Goal: Transaction & Acquisition: Book appointment/travel/reservation

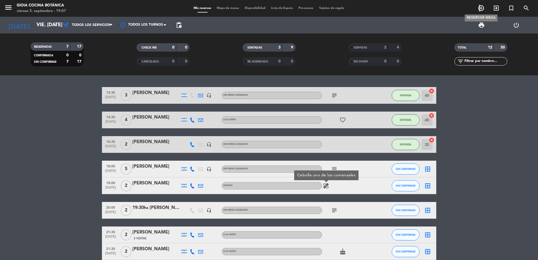
drag, startPoint x: 479, startPoint y: 8, endPoint x: 475, endPoint y: 13, distance: 6.3
click at [480, 10] on icon "add_circle_outline" at bounding box center [481, 8] width 7 height 7
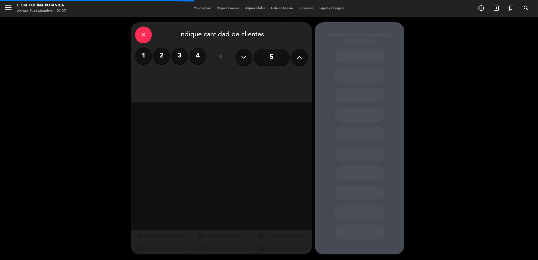
click at [195, 59] on label "4" at bounding box center [198, 55] width 17 height 17
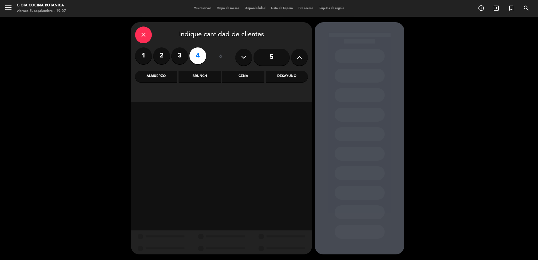
click at [237, 80] on div "Cena" at bounding box center [243, 76] width 42 height 11
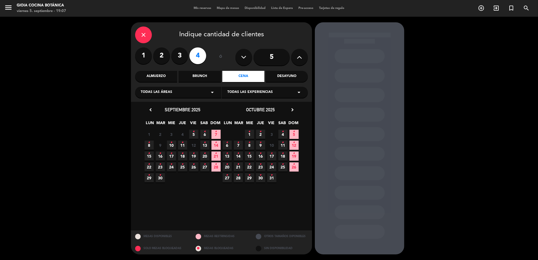
click at [195, 132] on span "5 •" at bounding box center [193, 134] width 9 height 9
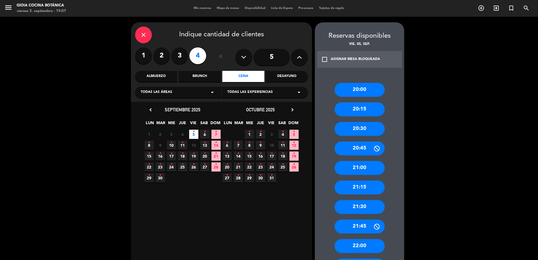
click at [357, 130] on div "20:30" at bounding box center [360, 129] width 50 height 14
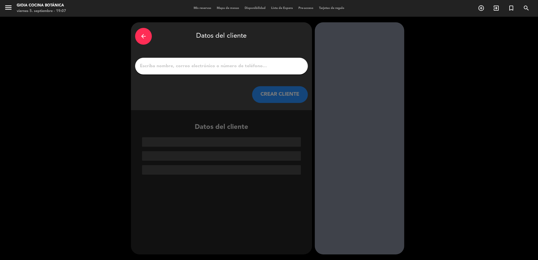
click at [244, 60] on div at bounding box center [221, 66] width 173 height 17
click at [248, 67] on input "1" at bounding box center [221, 66] width 164 height 8
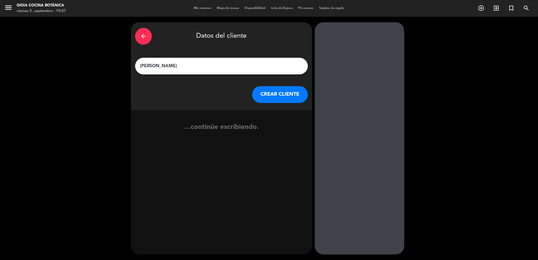
type input "[PERSON_NAME]"
click at [273, 94] on button "CREAR CLIENTE" at bounding box center [280, 94] width 56 height 17
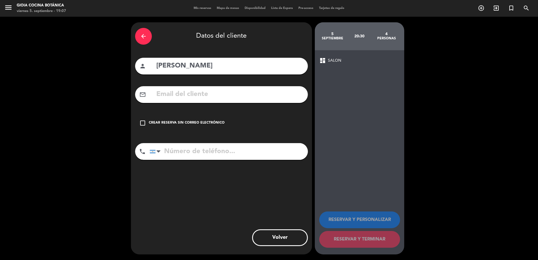
click at [201, 120] on div "Crear reserva sin correo electrónico" at bounding box center [187, 123] width 76 height 6
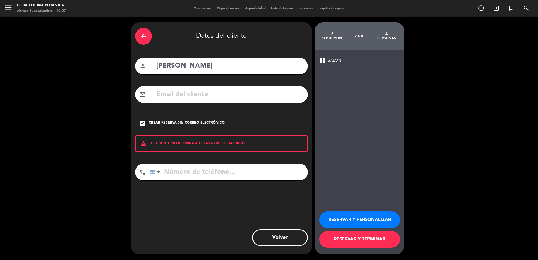
click at [357, 236] on button "RESERVAR Y TERMINAR" at bounding box center [359, 239] width 81 height 17
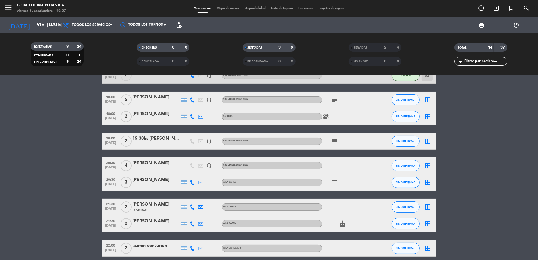
scroll to position [70, 0]
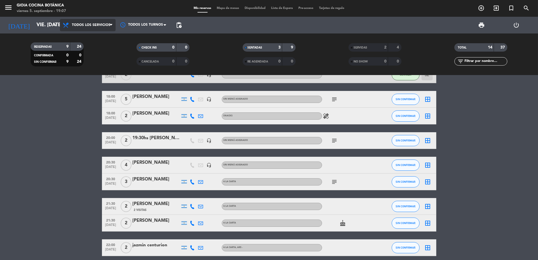
click at [86, 30] on span "Todos los servicios" at bounding box center [88, 25] width 56 height 12
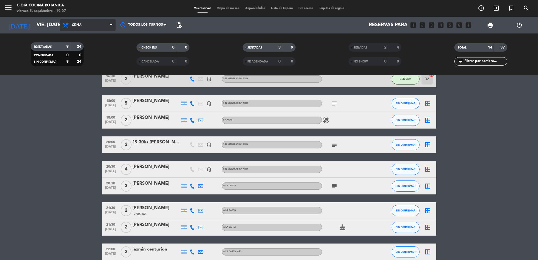
click at [82, 86] on ng-component "menu [PERSON_NAME] Cocina Botánica viernes 5. septiembre - 19:07 Mis reservas M…" at bounding box center [269, 130] width 538 height 260
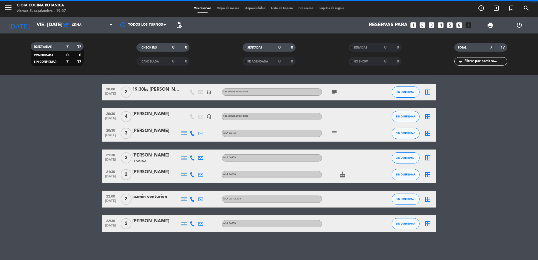
scroll to position [17, 0]
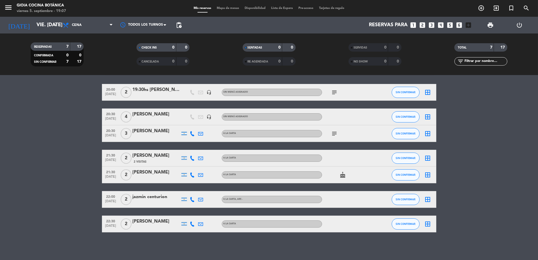
click at [334, 133] on icon "subject" at bounding box center [334, 133] width 7 height 7
click at [151, 130] on div "[PERSON_NAME]" at bounding box center [156, 130] width 47 height 7
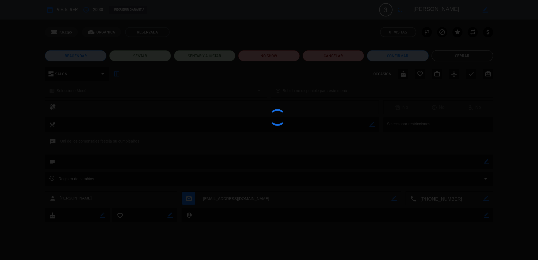
click at [403, 73] on icon "cake" at bounding box center [403, 74] width 7 height 7
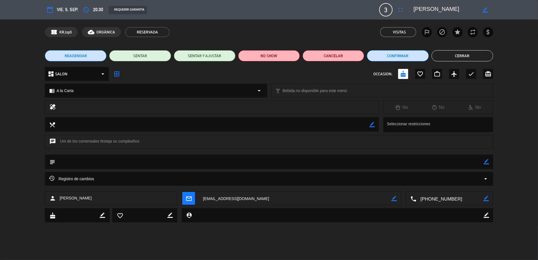
click at [451, 57] on button "Cerrar" at bounding box center [463, 55] width 62 height 11
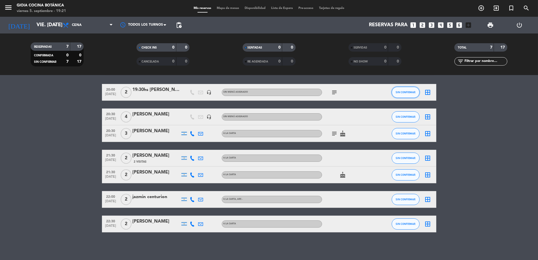
click at [399, 93] on span "SIN CONFIRMAR" at bounding box center [406, 92] width 20 height 3
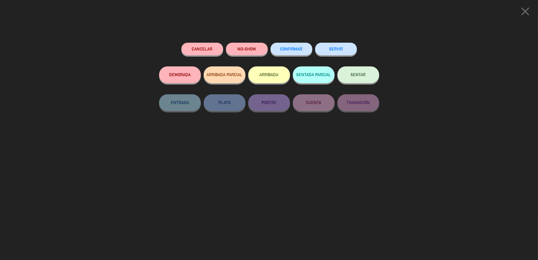
click at [298, 50] on span "CONFIRMAR" at bounding box center [291, 49] width 22 height 5
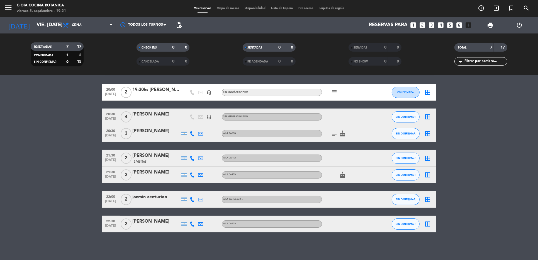
click at [127, 89] on span "2" at bounding box center [126, 92] width 11 height 11
click at [426, 90] on icon "border_all" at bounding box center [428, 92] width 7 height 7
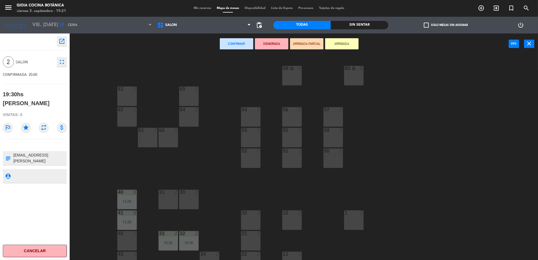
click at [332, 46] on button "ARRIBADA" at bounding box center [341, 43] width 33 height 11
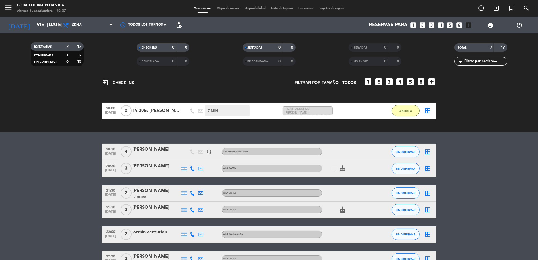
scroll to position [59, 0]
